Goal: Task Accomplishment & Management: Manage account settings

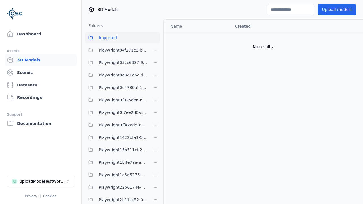
scroll to position [500, 0]
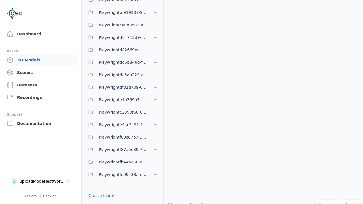
click at [100, 196] on link "Create folder" at bounding box center [102, 196] width 26 height 6
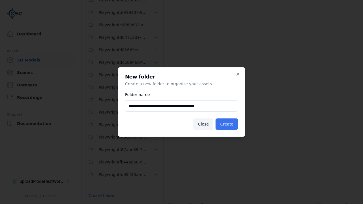
type input "**********"
click at [228, 124] on button "Create" at bounding box center [227, 124] width 22 height 11
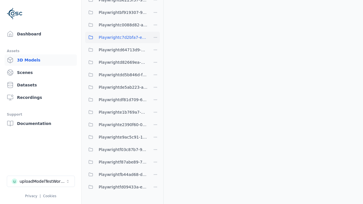
click at [116, 37] on span "Playwrightc7d2bfa7-e935-4848-995c-c115532df4bf" at bounding box center [123, 37] width 49 height 7
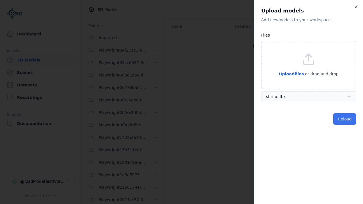
click at [345, 119] on button "Upload" at bounding box center [344, 118] width 23 height 11
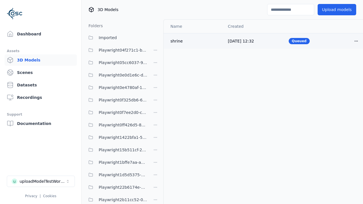
click at [356, 41] on html "Support Dashboard Assets 3D Models Scenes Datasets Recordings Support Documenta…" at bounding box center [181, 102] width 363 height 204
